Goal: Task Accomplishment & Management: Use online tool/utility

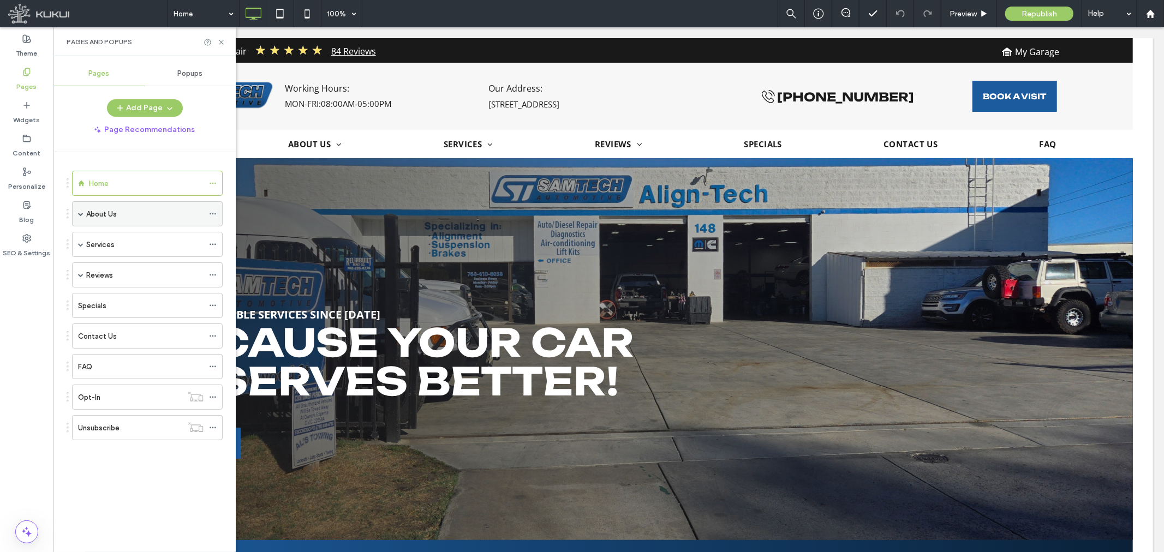
click at [81, 214] on span at bounding box center [80, 213] width 5 height 5
click at [123, 239] on div "Gallery" at bounding box center [150, 239] width 106 height 11
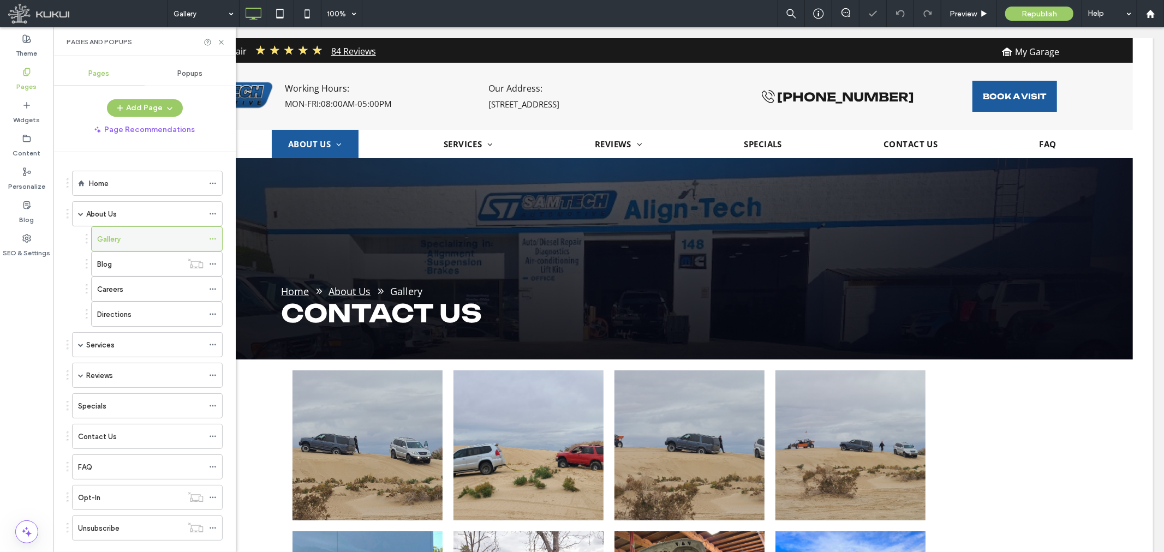
click at [213, 235] on icon at bounding box center [213, 239] width 8 height 8
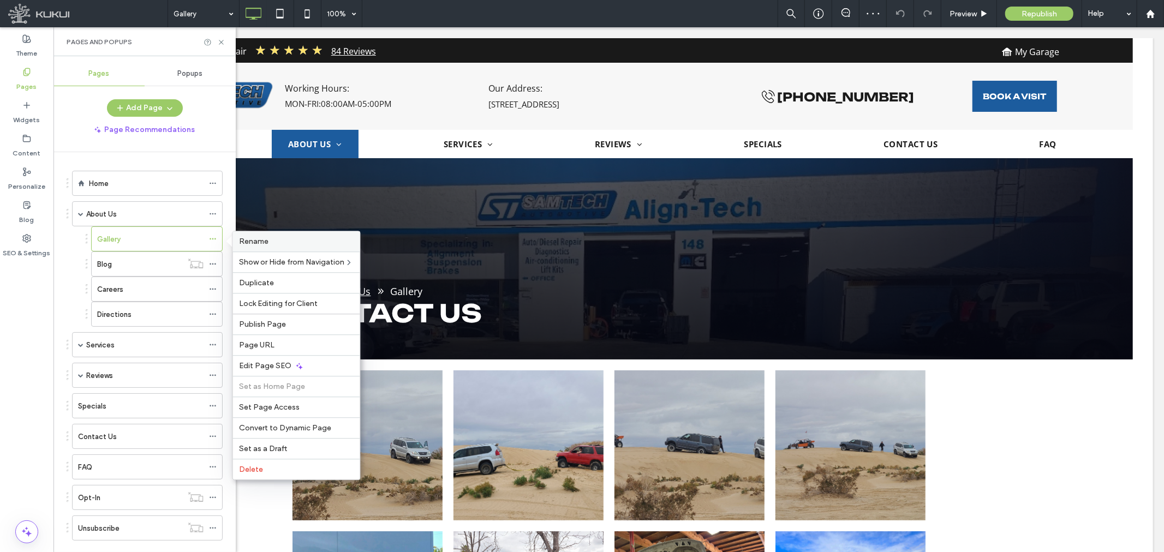
click at [254, 235] on div "Rename" at bounding box center [296, 241] width 127 height 20
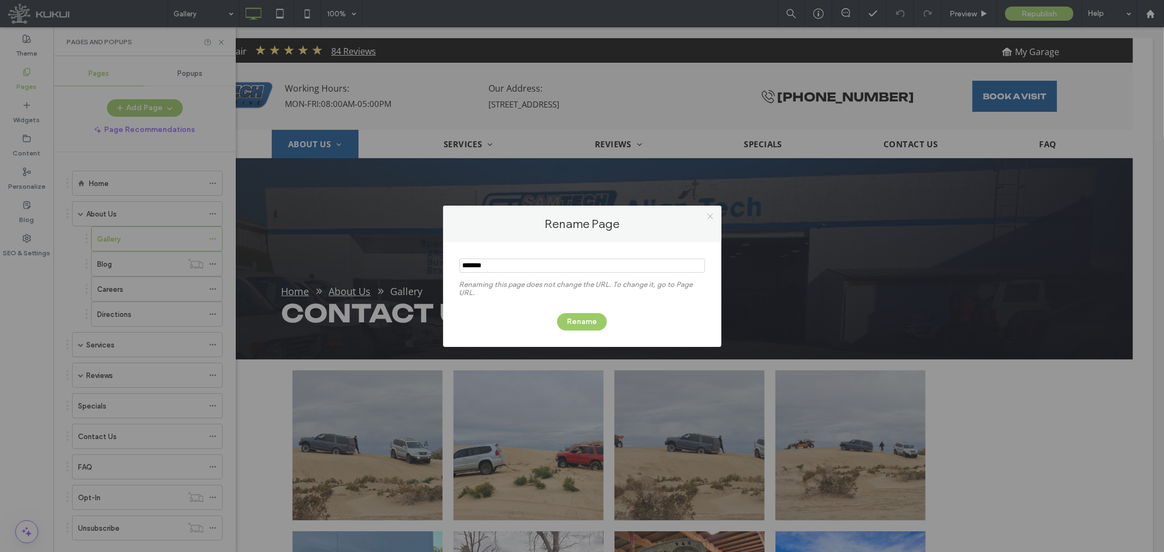
click at [710, 215] on icon at bounding box center [710, 216] width 8 height 8
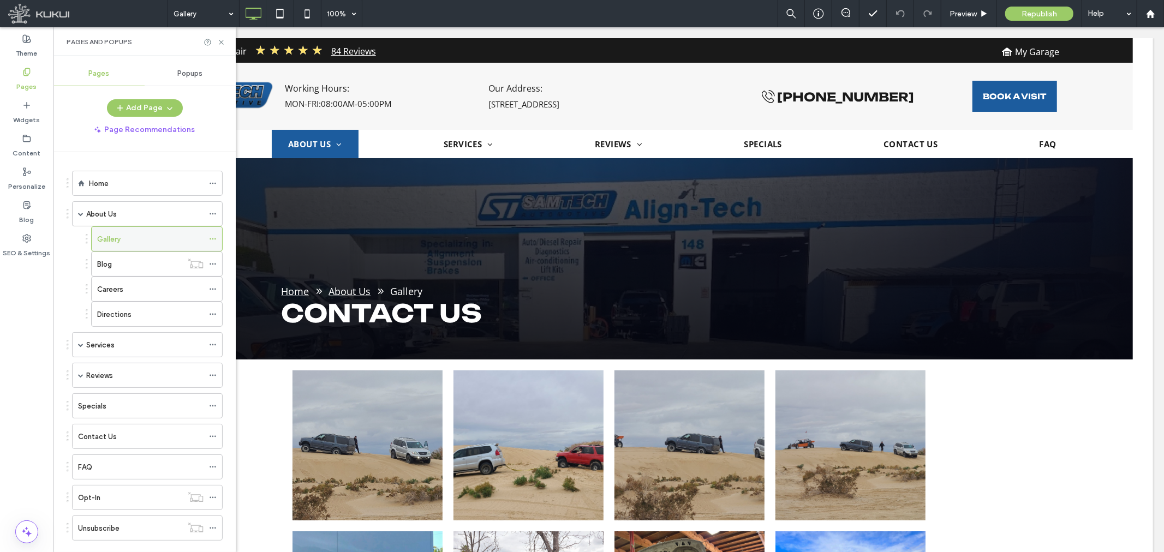
click at [211, 235] on icon at bounding box center [213, 239] width 8 height 8
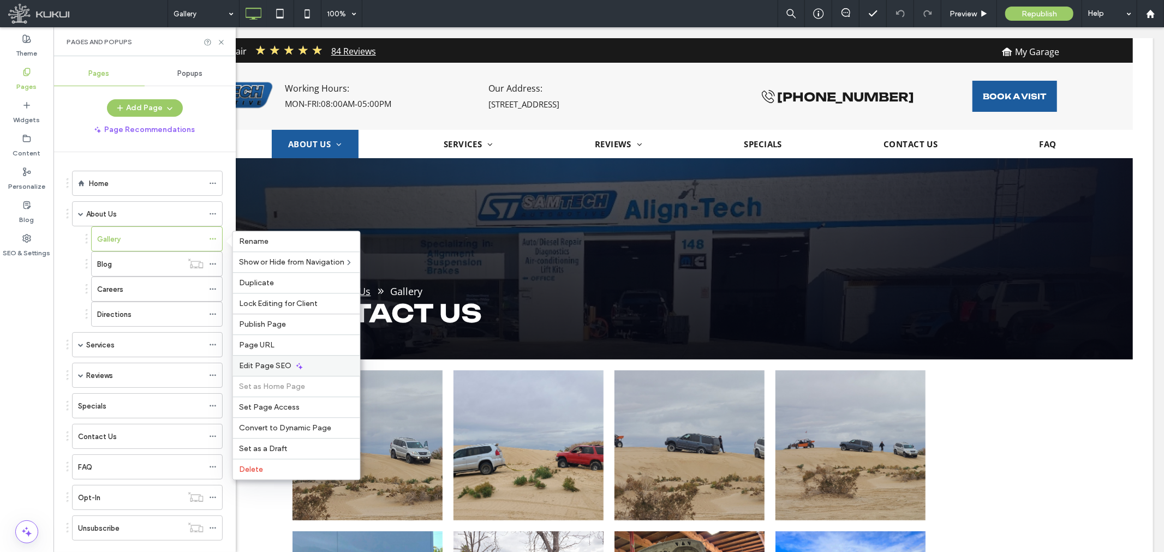
click at [265, 364] on span "Edit Page SEO" at bounding box center [266, 365] width 52 height 9
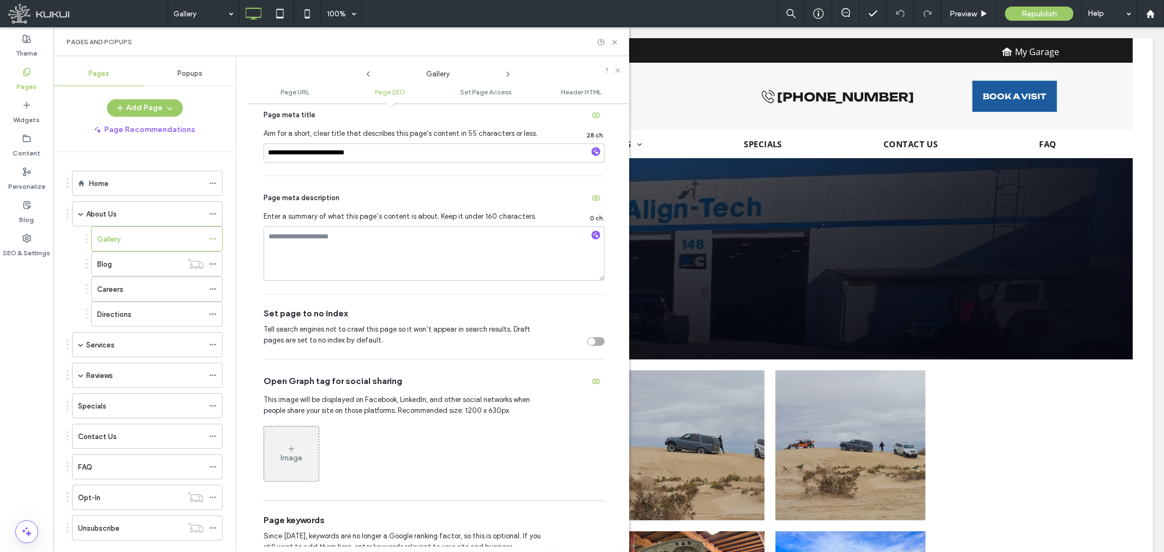
scroll to position [364, 0]
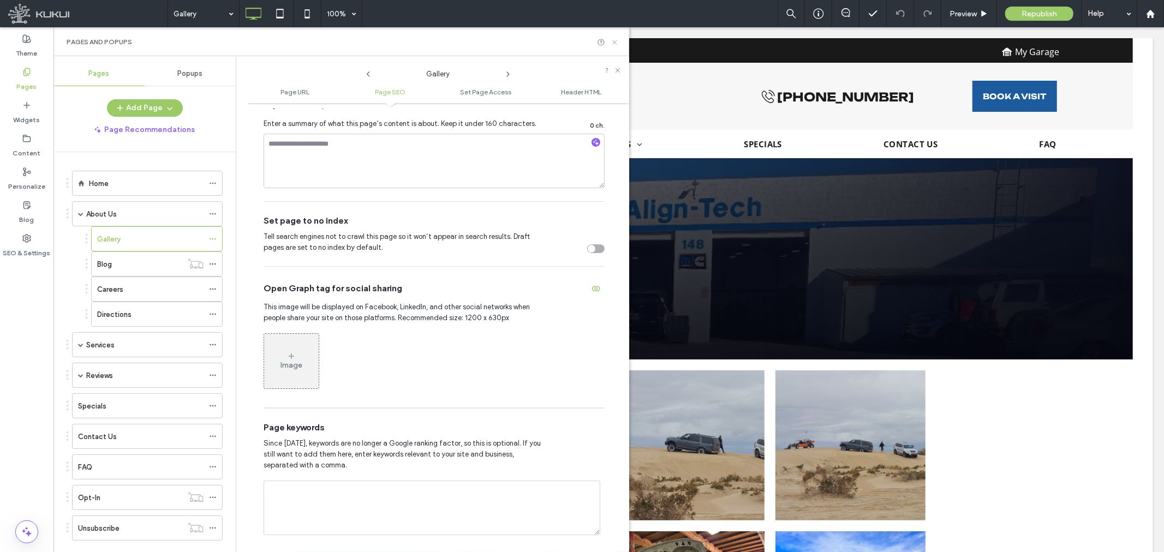
click at [618, 41] on icon at bounding box center [615, 42] width 8 height 8
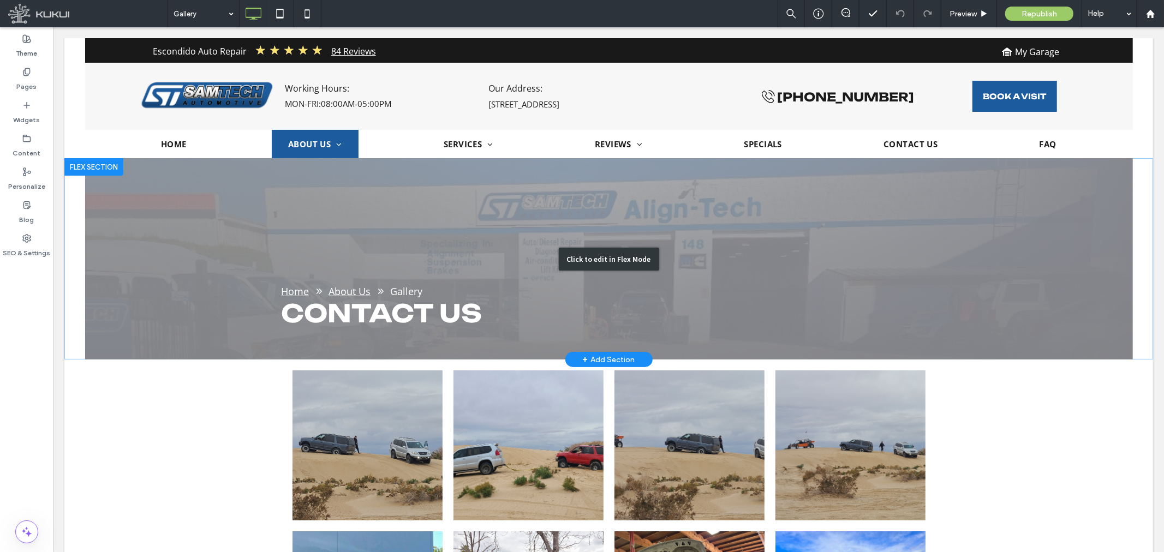
click at [332, 312] on div "Click to edit in Flex Mode" at bounding box center [608, 258] width 1089 height 201
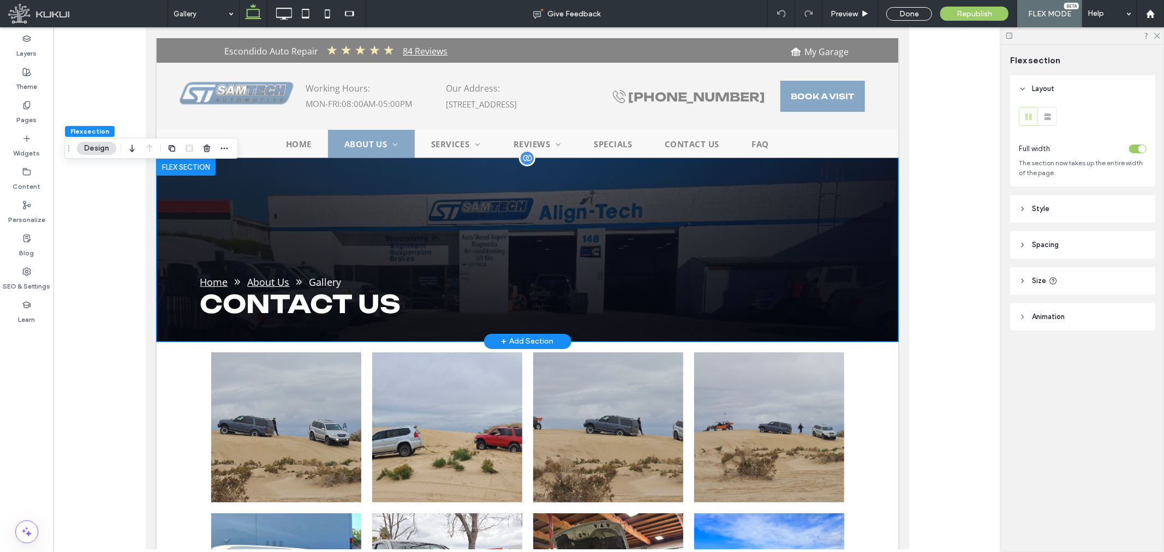
click at [307, 307] on span "Contact Us" at bounding box center [299, 303] width 201 height 31
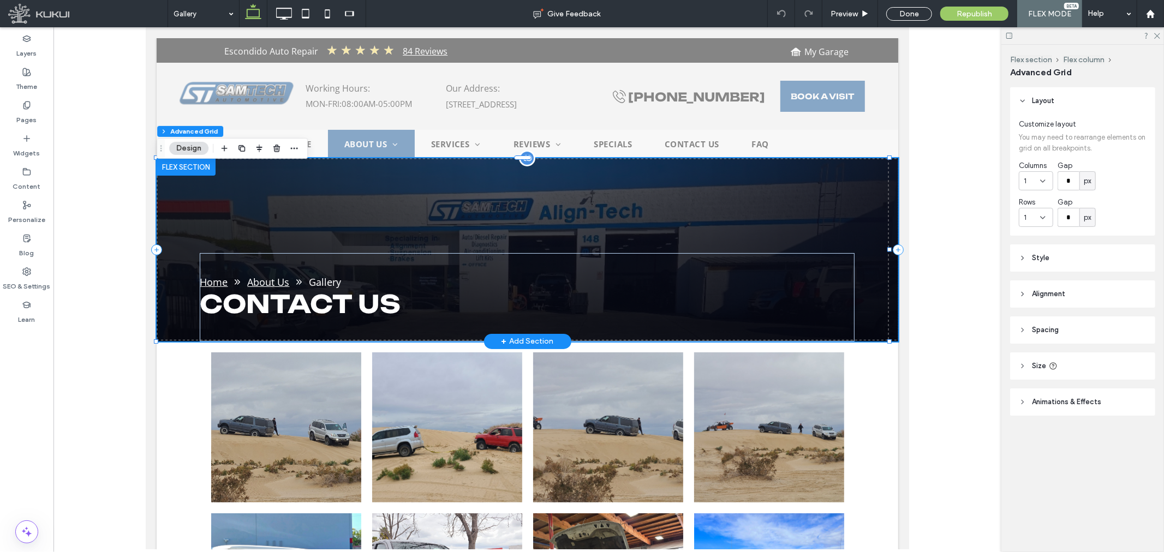
click at [239, 309] on span "Contact Us" at bounding box center [299, 303] width 201 height 31
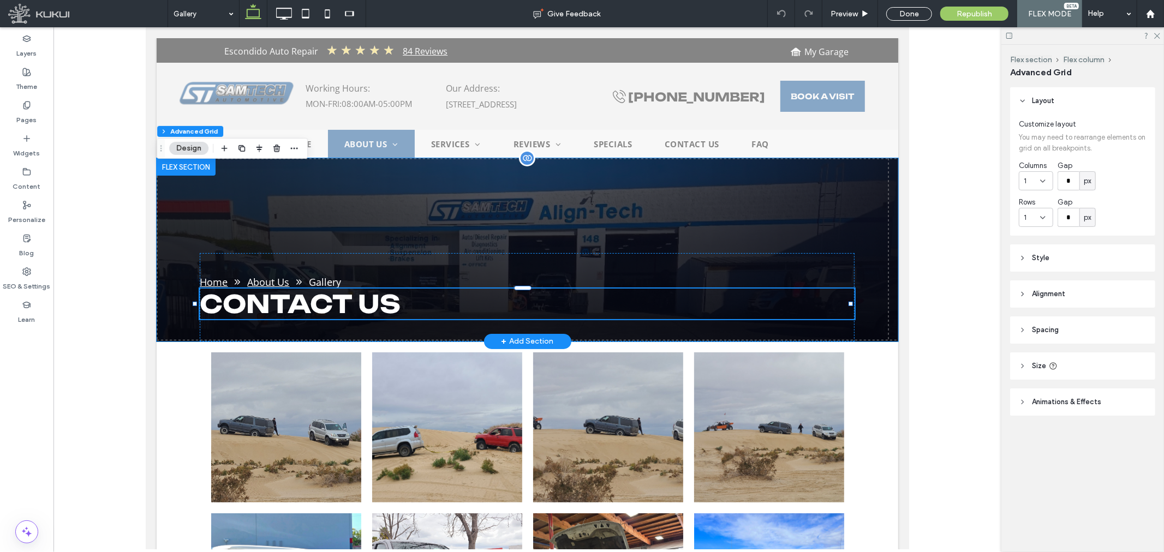
click at [239, 309] on div "Contact Us" at bounding box center [526, 303] width 655 height 31
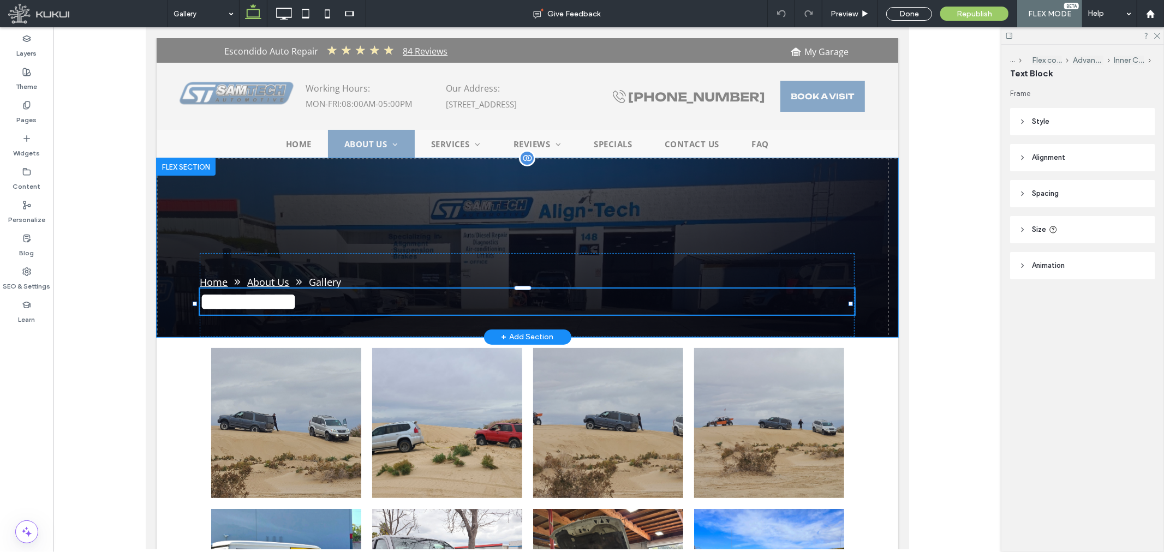
type input "*********"
type input "**"
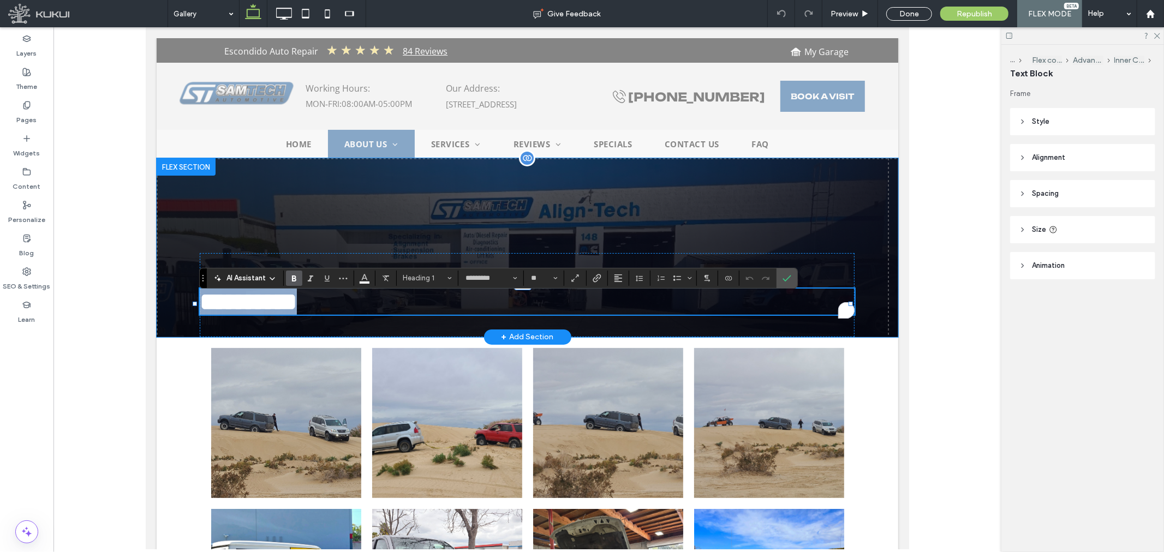
click at [281, 309] on span "**********" at bounding box center [247, 301] width 97 height 24
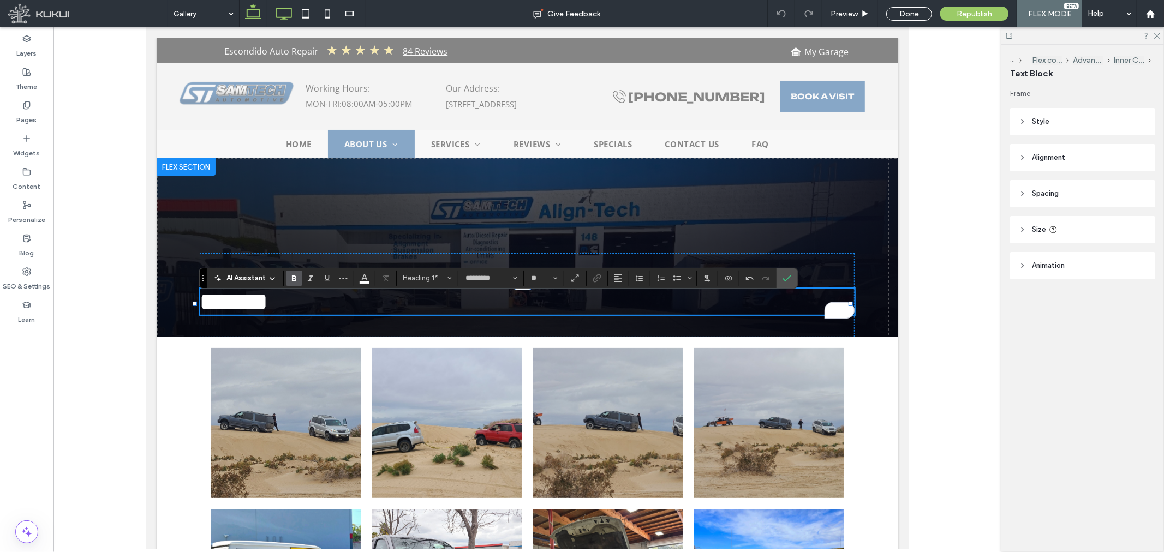
click at [284, 10] on icon at bounding box center [284, 14] width 22 height 22
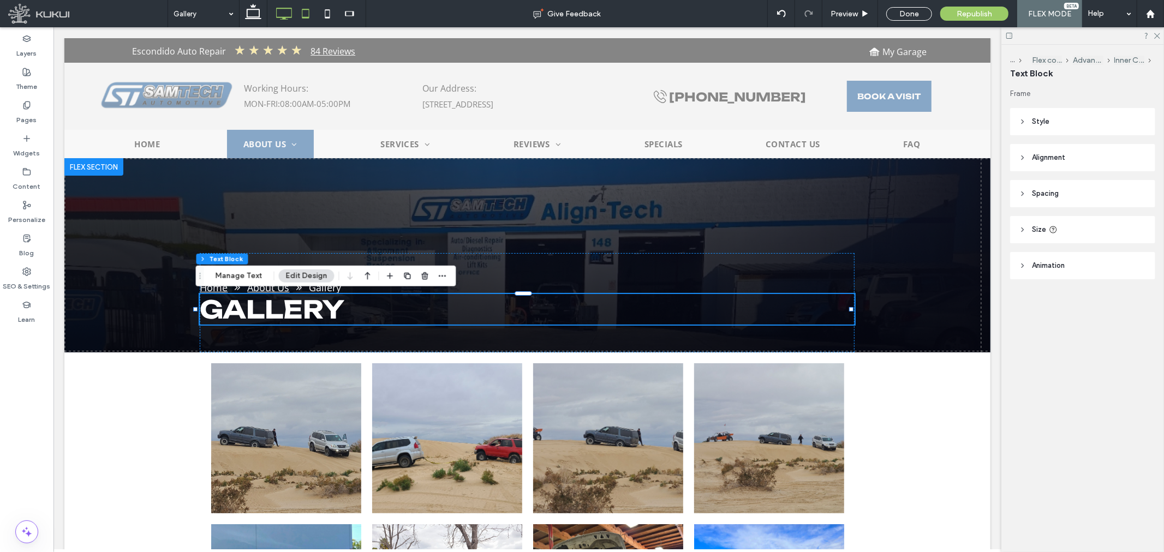
click at [301, 13] on icon at bounding box center [306, 14] width 22 height 22
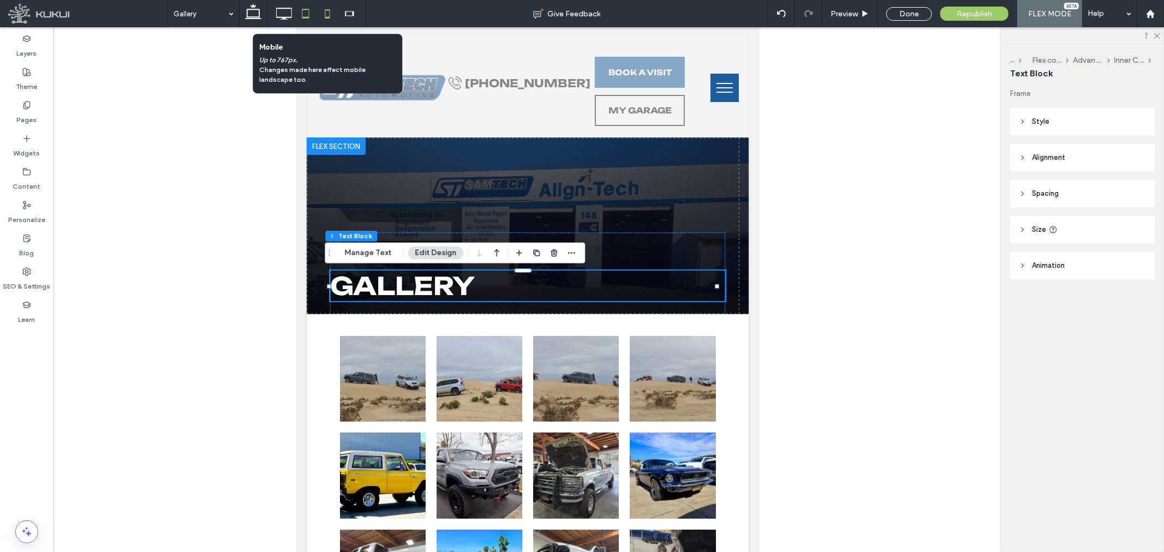
click at [323, 14] on icon at bounding box center [328, 14] width 22 height 22
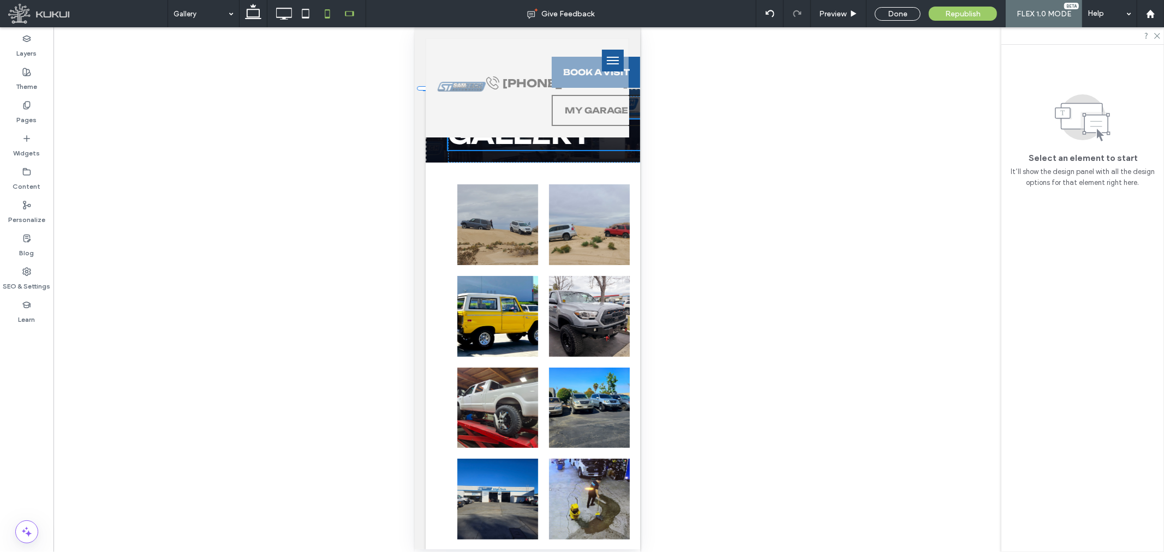
click at [347, 13] on icon at bounding box center [349, 14] width 22 height 22
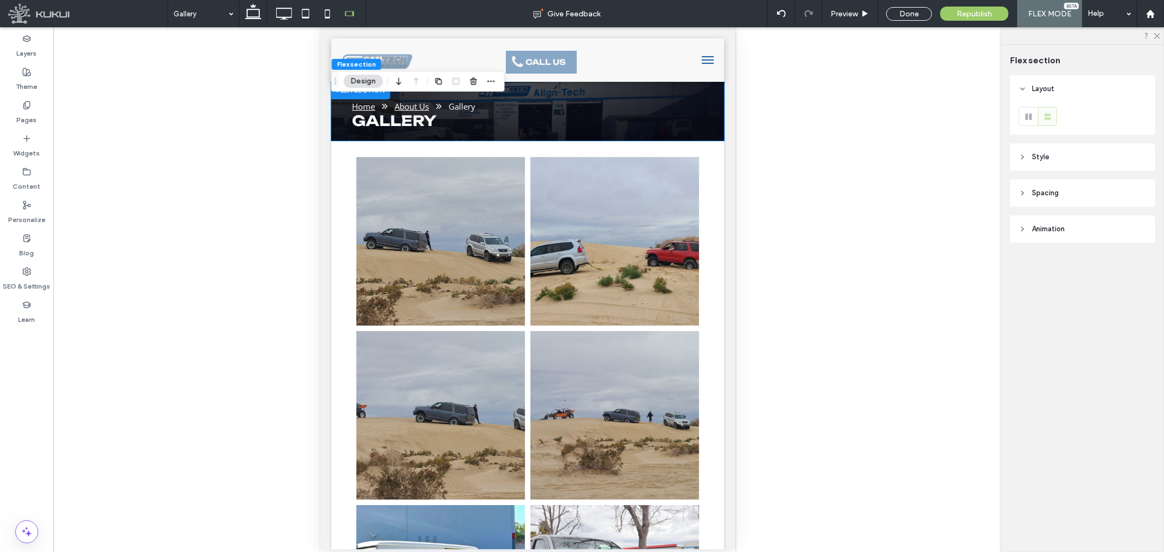
scroll to position [0, 0]
click at [974, 11] on span "Republish" at bounding box center [974, 13] width 35 height 9
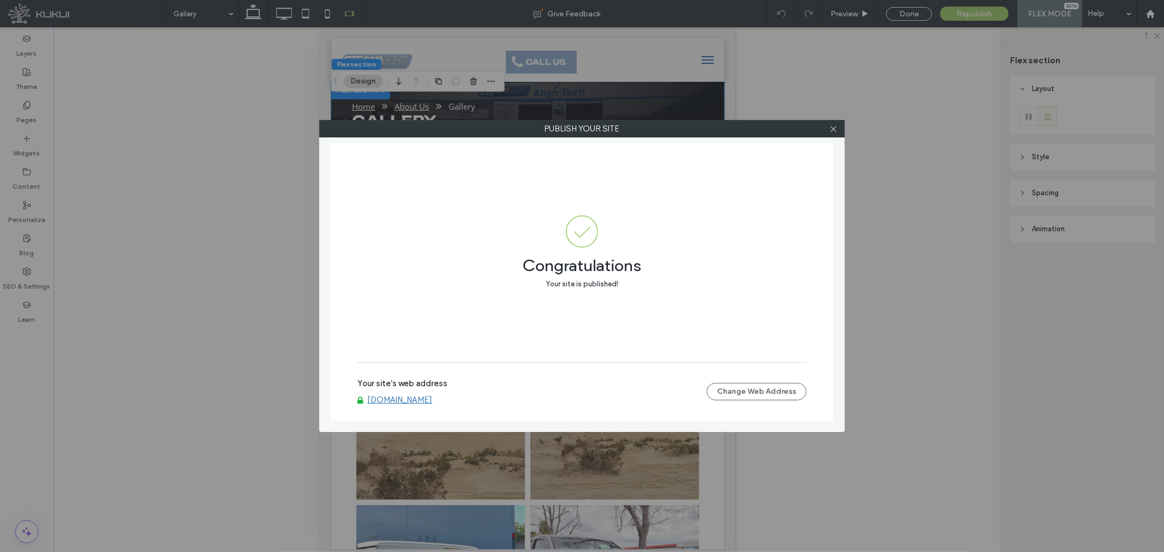
click at [432, 397] on link "[DOMAIN_NAME]" at bounding box center [399, 400] width 65 height 10
